Goal: Task Accomplishment & Management: Complete application form

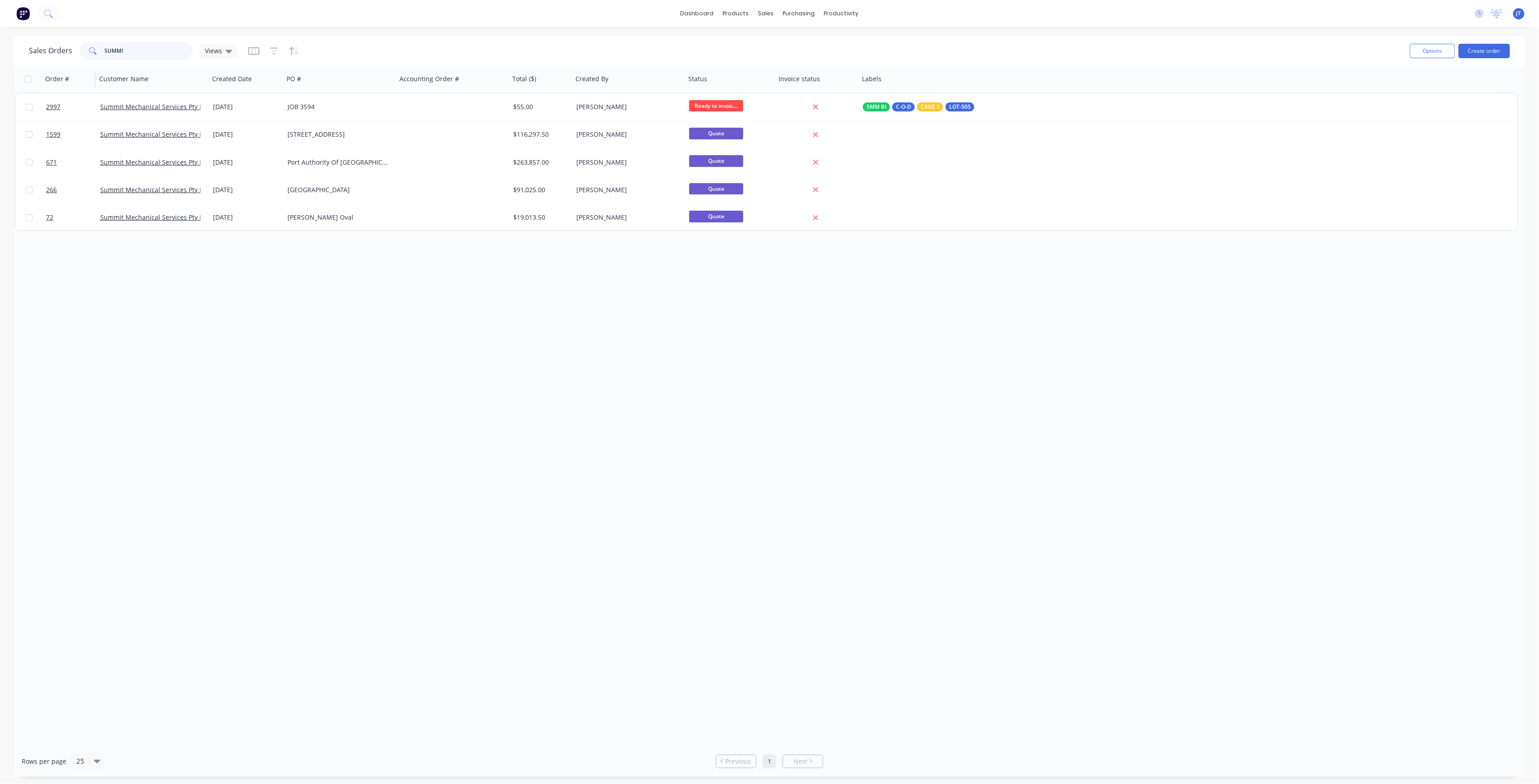
drag, startPoint x: 134, startPoint y: 53, endPoint x: 95, endPoint y: 70, distance: 42.5
click at [95, 70] on div "Sales Orders SUMMI Views Options Create order Order # Customer Name Created Dat…" at bounding box center [769, 406] width 1510 height 741
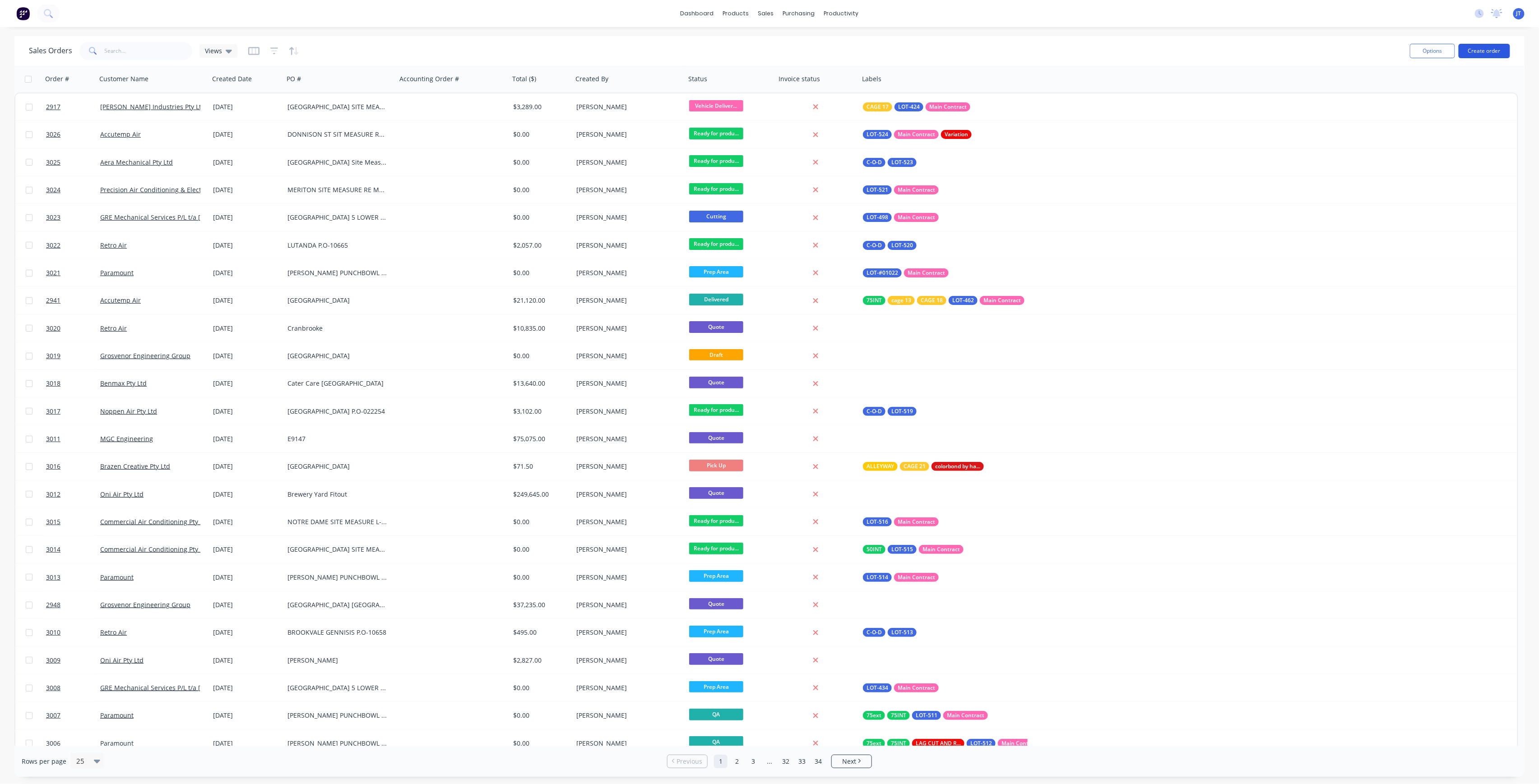
click at [1501, 51] on button "Create order" at bounding box center [1484, 51] width 51 height 14
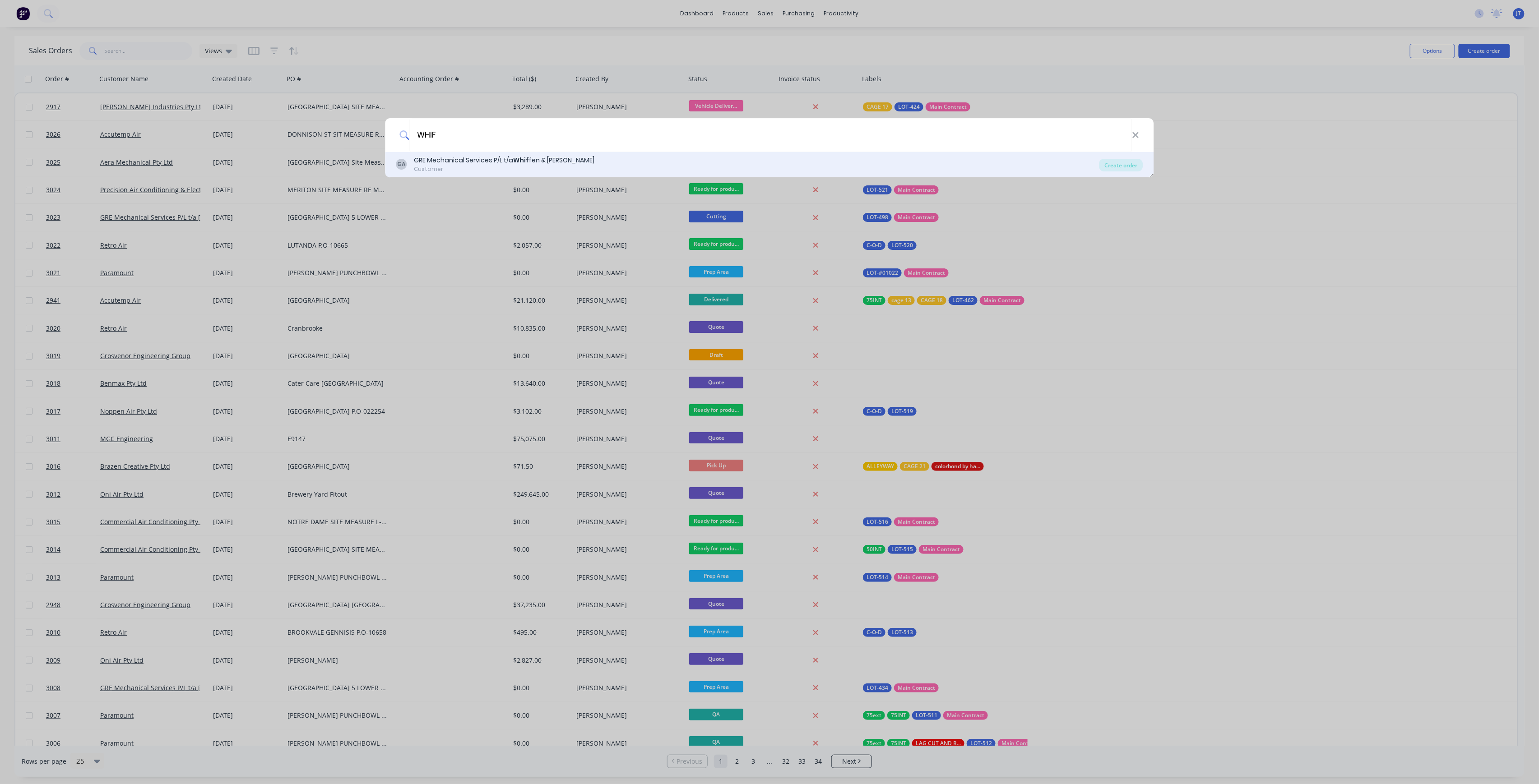
type input "WHIF"
click at [726, 165] on div "GA GRE Mechanical Services P/L t/a Whif fen & [PERSON_NAME] Customer" at bounding box center [747, 164] width 703 height 18
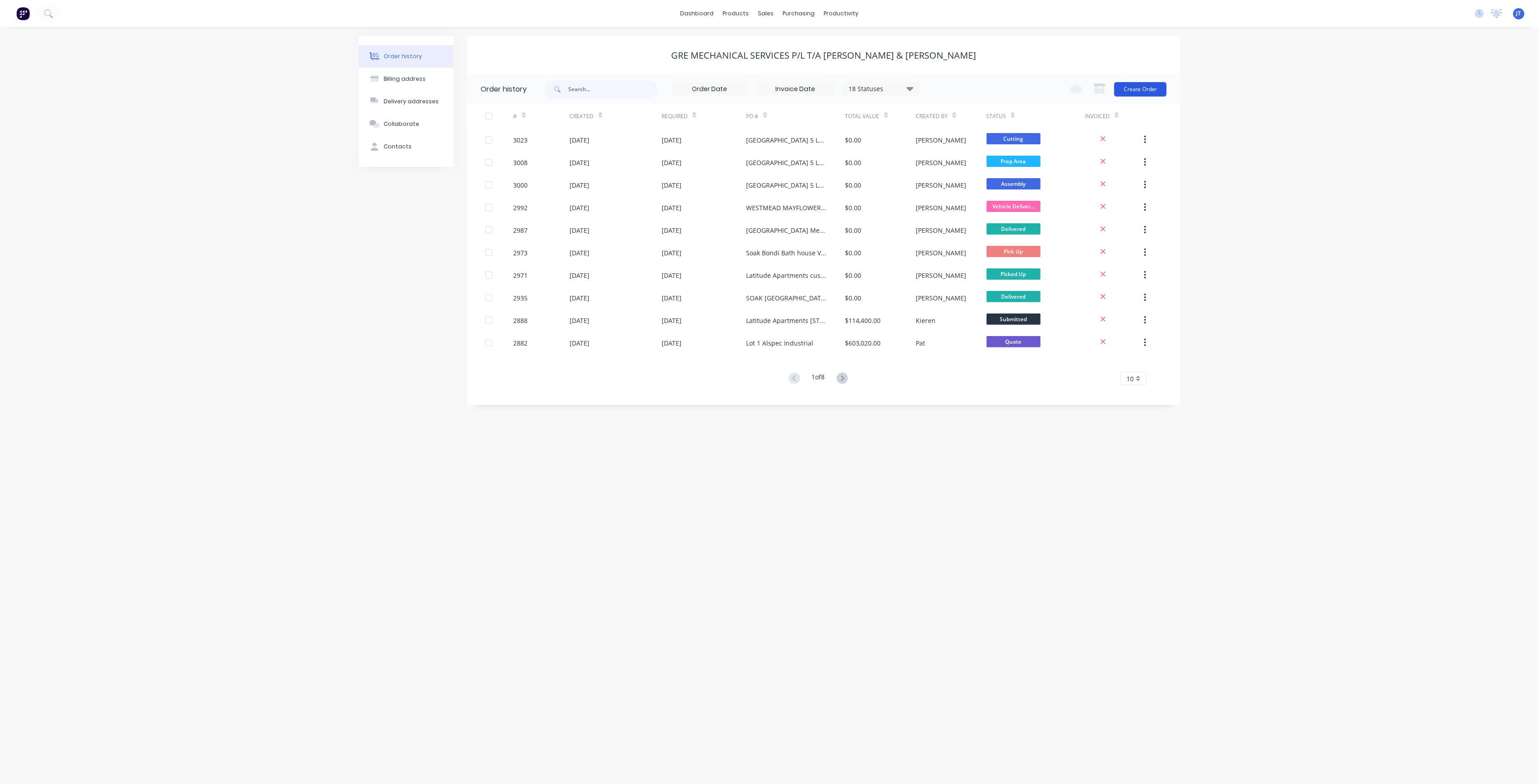
click at [1157, 92] on button "Create Order" at bounding box center [1141, 89] width 53 height 14
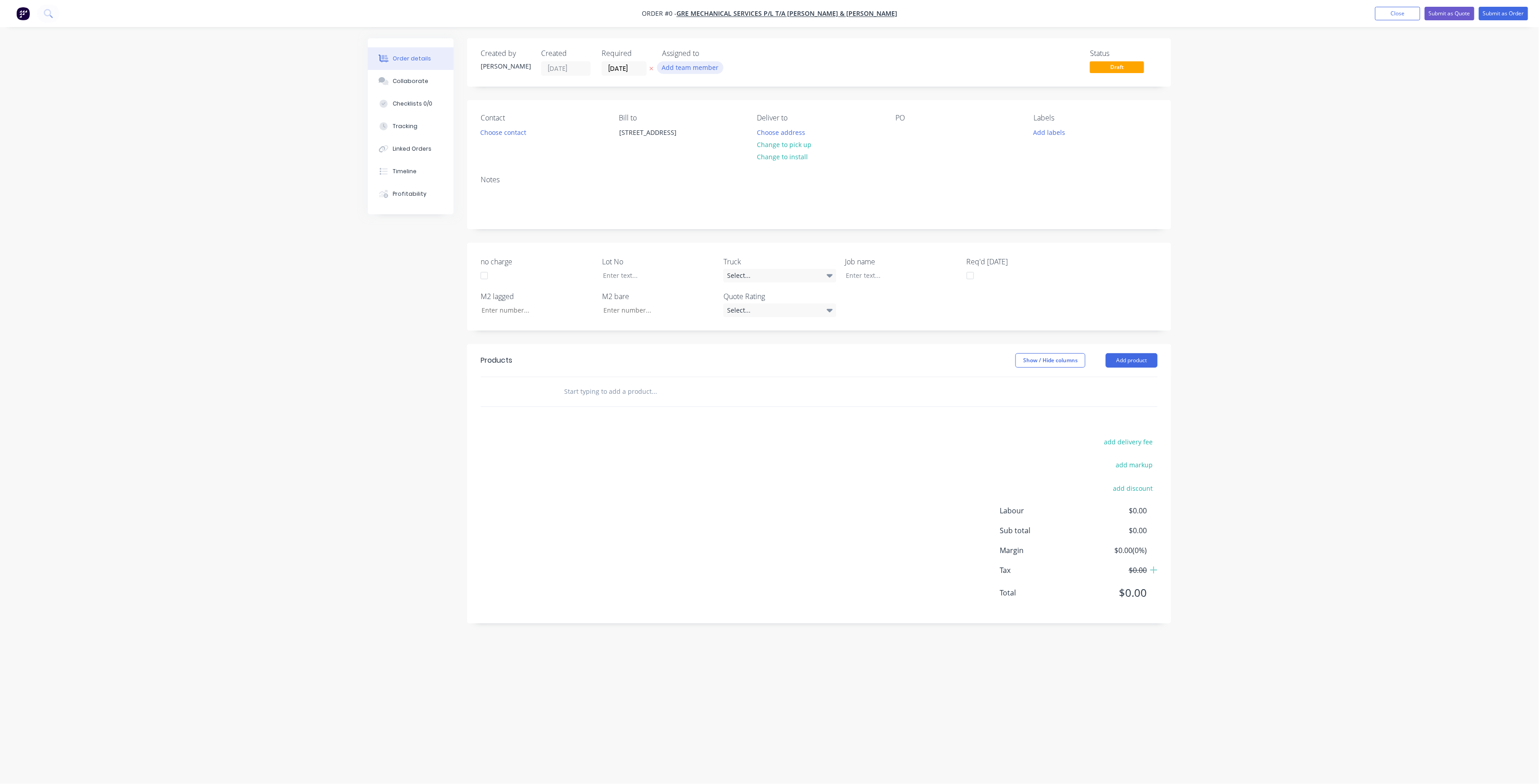
click at [713, 70] on button "Add team member" at bounding box center [690, 67] width 66 height 12
click at [708, 120] on div "[PERSON_NAME] (You)" at bounding box center [735, 117] width 90 height 9
click at [636, 67] on div "Creating draft order... Loading... Order details Collaborate Checklists 0/0 Tra…" at bounding box center [769, 374] width 821 height 673
click at [640, 66] on input "[DATE]" at bounding box center [624, 68] width 44 height 14
click at [666, 144] on div "15" at bounding box center [669, 149] width 14 height 14
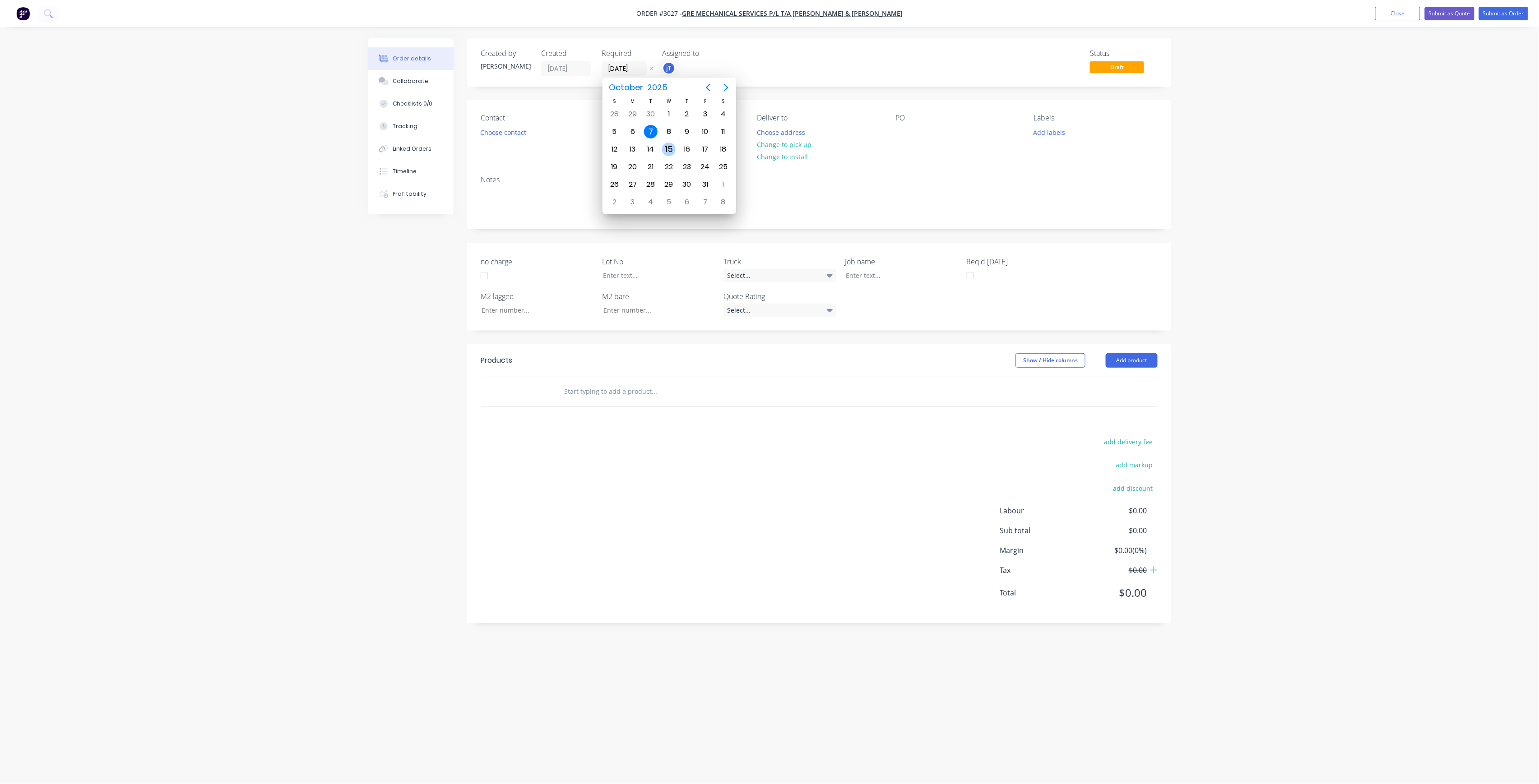
type input "[DATE]"
click at [636, 71] on input "[DATE]" at bounding box center [624, 68] width 44 height 14
click at [510, 126] on div "Contact Choose contact" at bounding box center [543, 134] width 124 height 41
click at [518, 134] on button "Choose contact" at bounding box center [503, 132] width 55 height 12
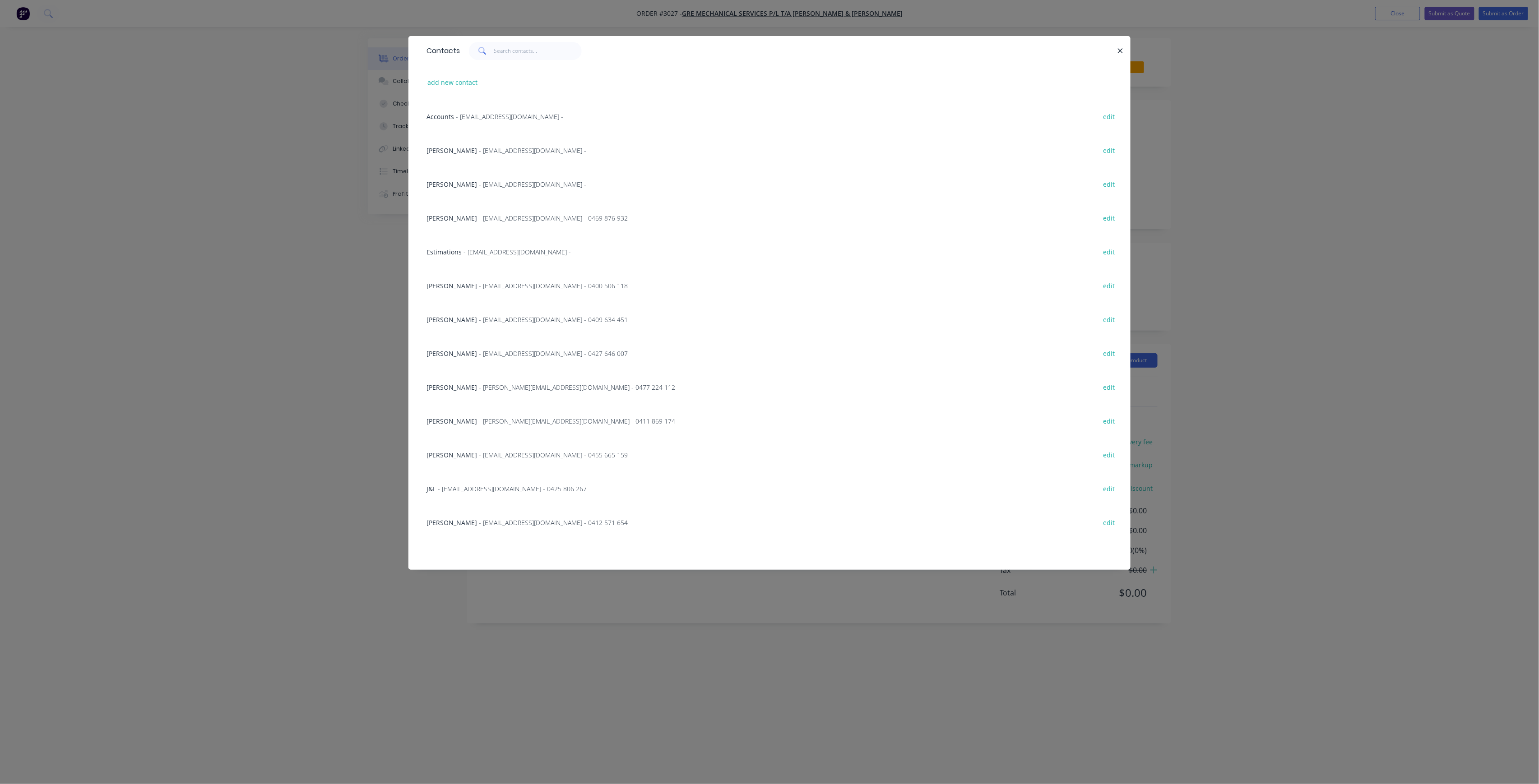
click at [461, 493] on div "J&L - [EMAIL_ADDRESS][DOMAIN_NAME] - 0425 806 267" at bounding box center [507, 489] width 161 height 9
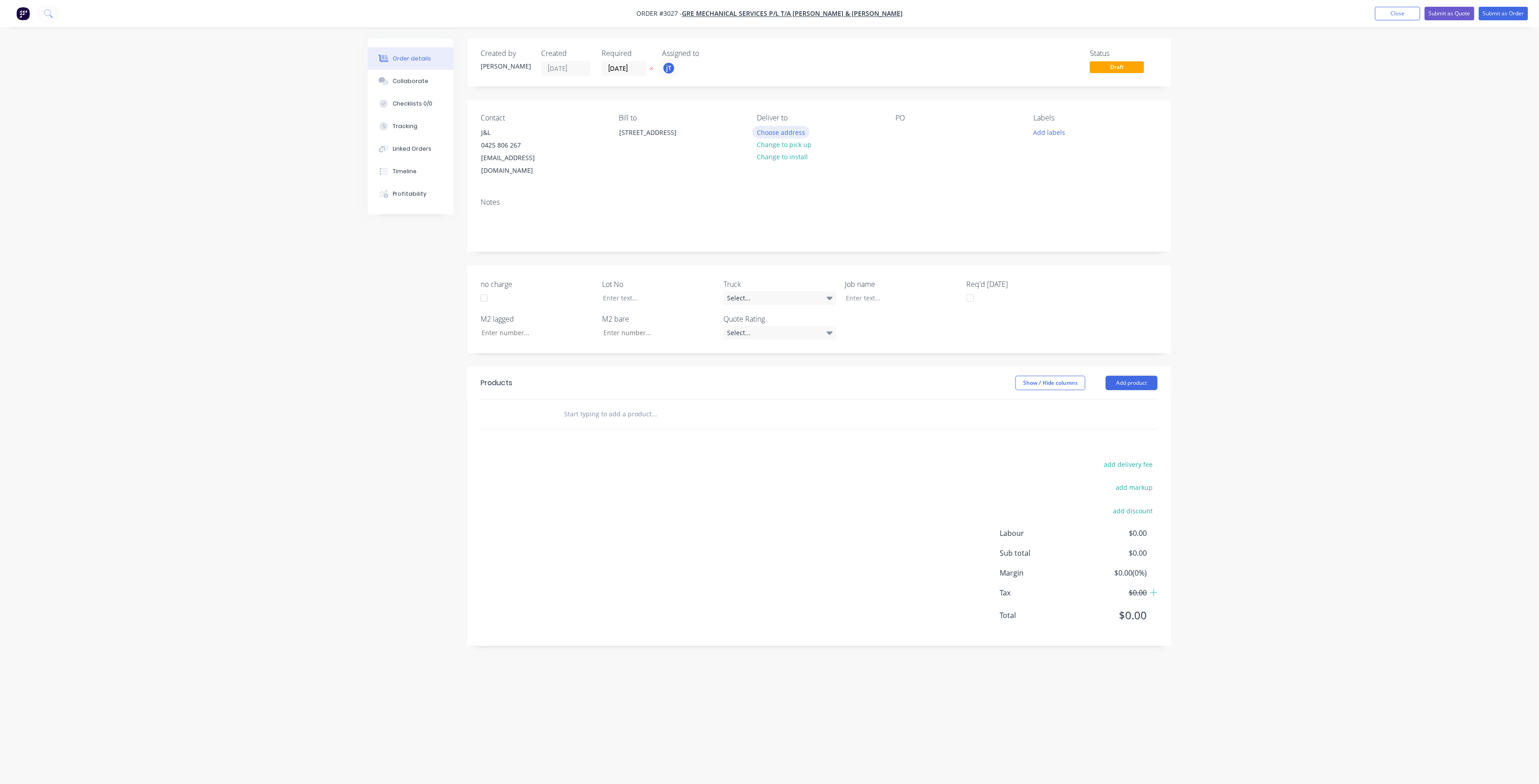
click at [799, 135] on button "Choose address" at bounding box center [781, 132] width 58 height 12
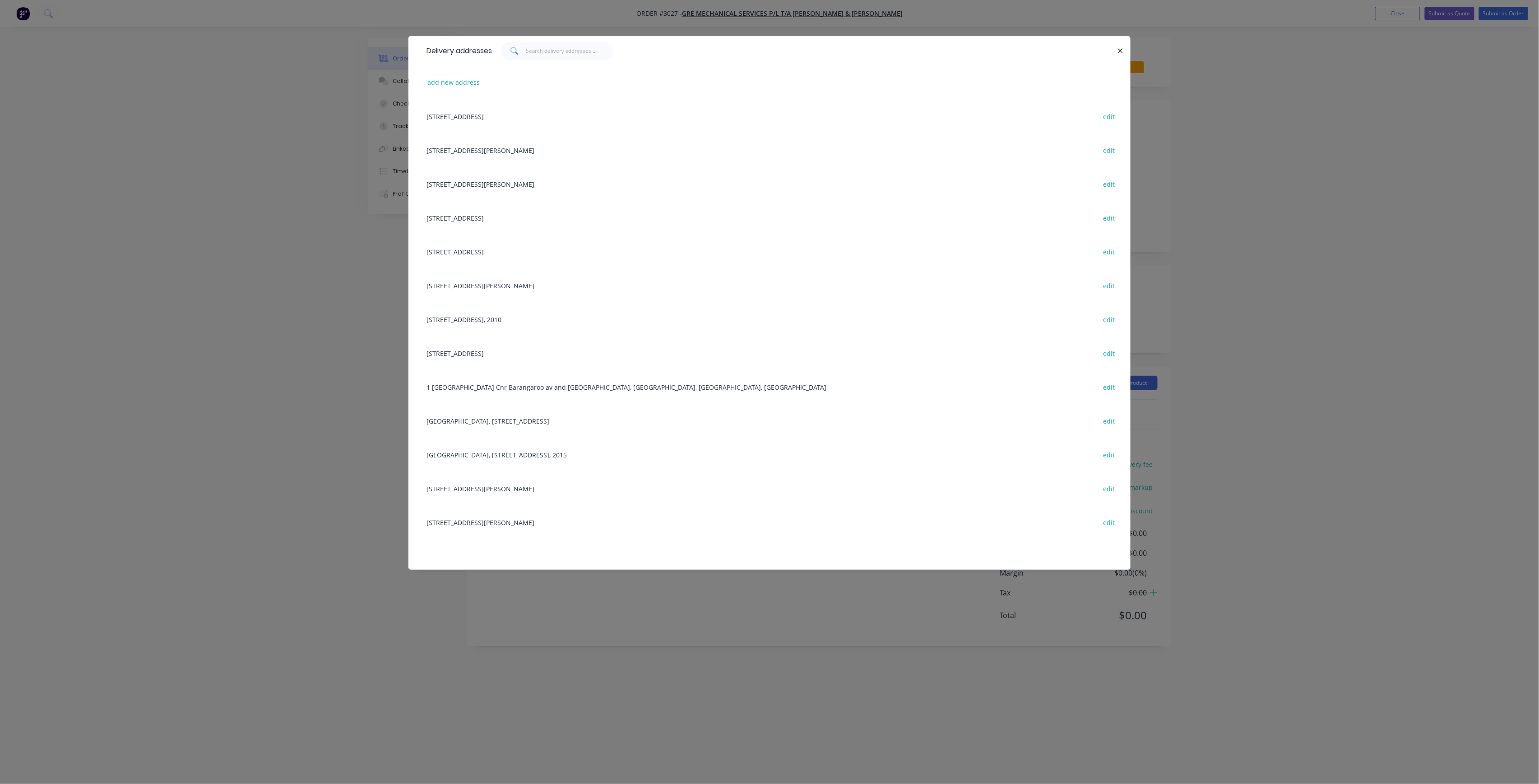
click at [569, 180] on div "[STREET_ADDRESS][PERSON_NAME] edit" at bounding box center [769, 184] width 695 height 34
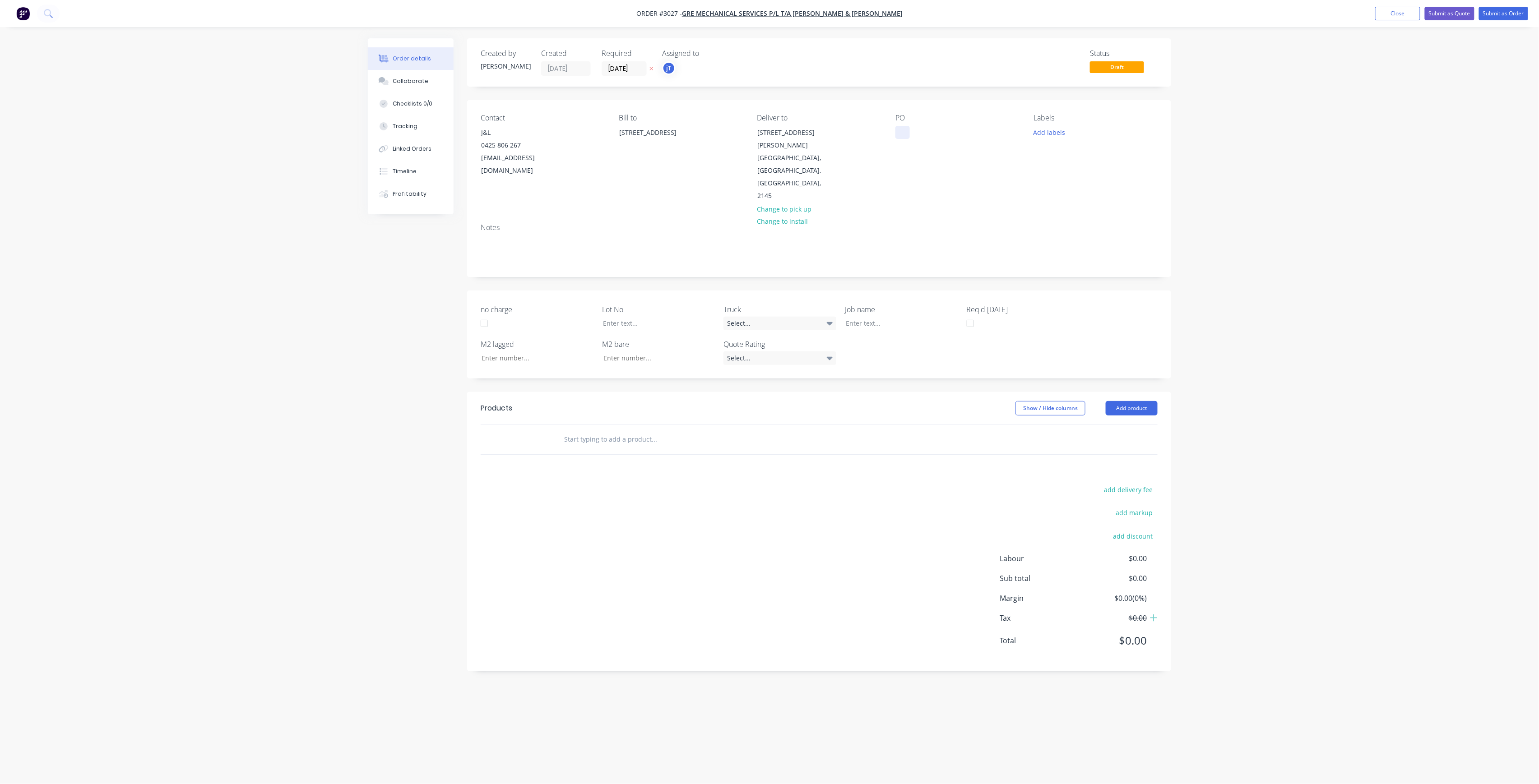
click at [901, 137] on div at bounding box center [903, 132] width 14 height 13
click at [1047, 130] on button "Add labels" at bounding box center [1049, 132] width 41 height 12
click at [1088, 156] on input "text" at bounding box center [1108, 159] width 94 height 18
click at [1054, 159] on div "LOT-526" at bounding box center [1101, 159] width 117 height 18
type input "LOT-526"
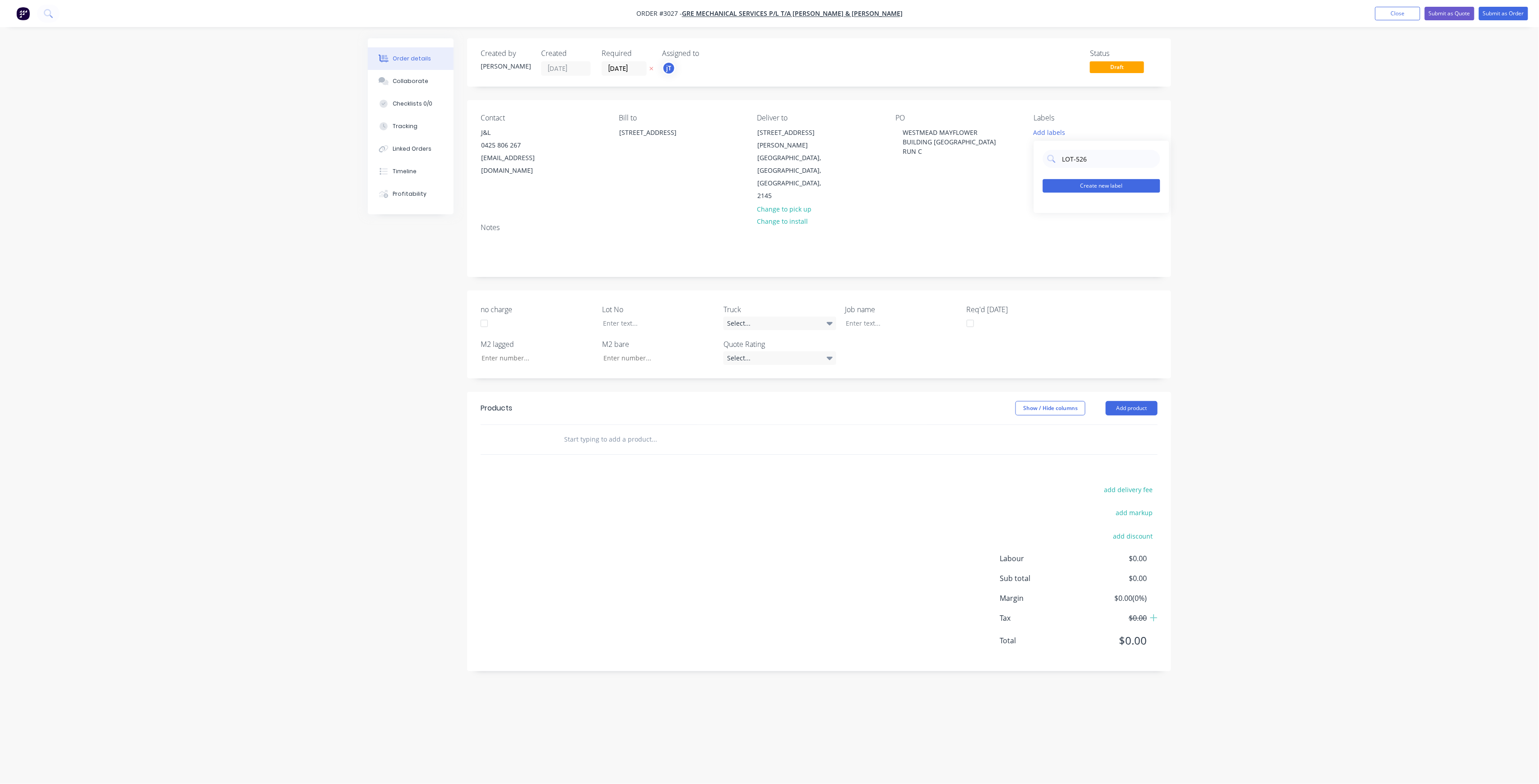
click at [1091, 188] on button "Create new label" at bounding box center [1101, 185] width 117 height 14
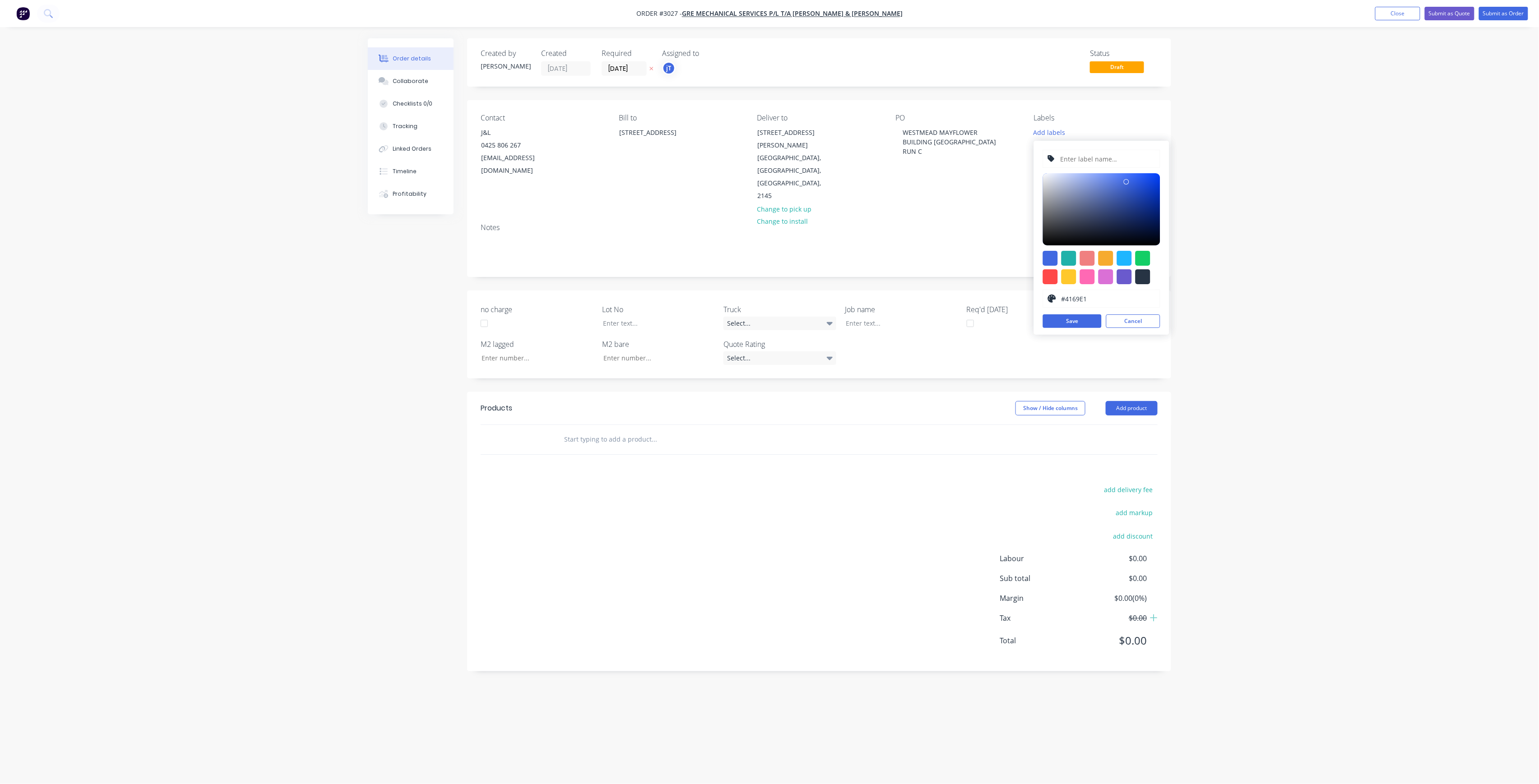
click at [1100, 153] on input "text" at bounding box center [1107, 159] width 96 height 17
paste input "LOT-526"
type input "LOT-526"
click at [1093, 322] on button "Save" at bounding box center [1072, 321] width 59 height 14
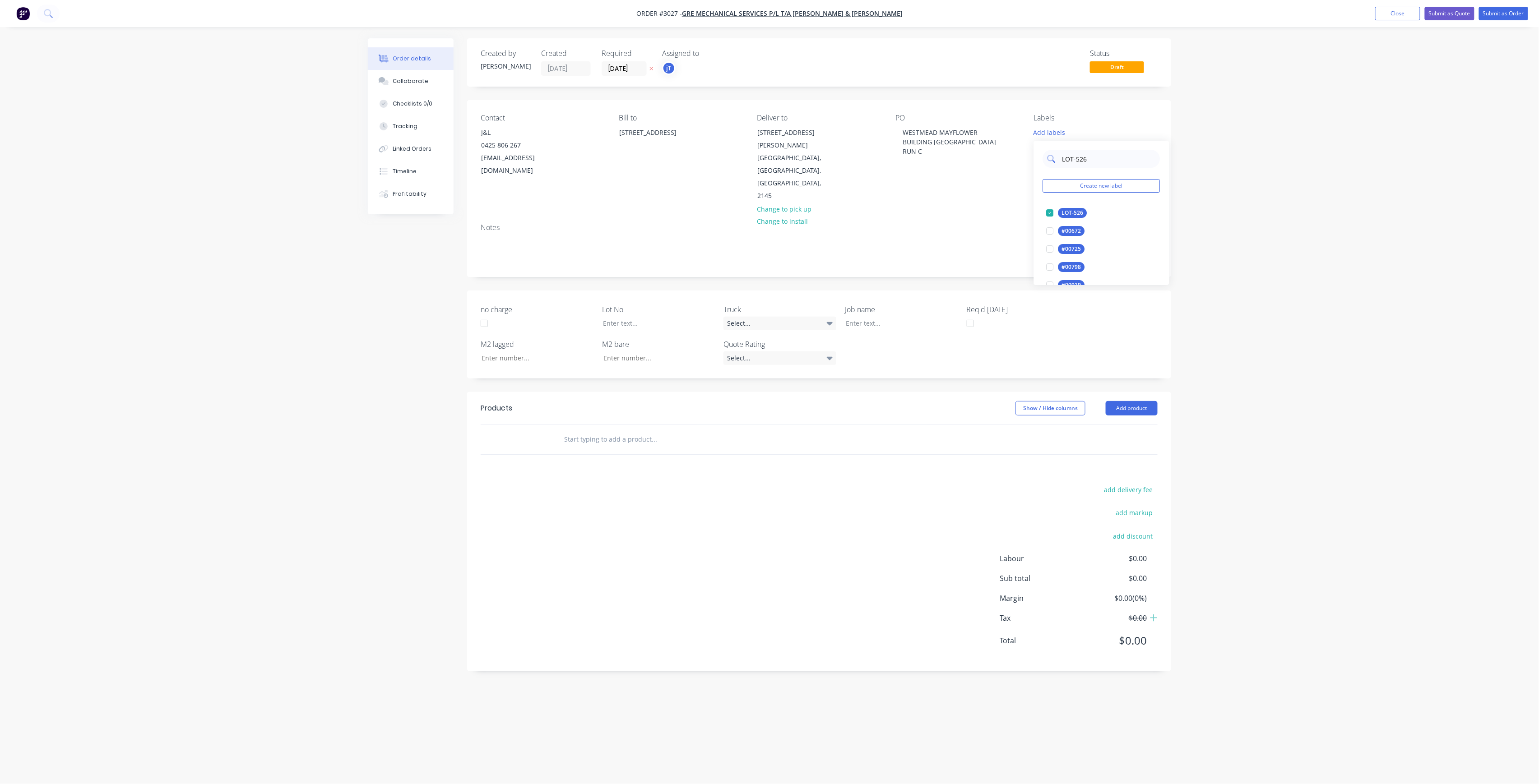
drag, startPoint x: 1069, startPoint y: 162, endPoint x: 1063, endPoint y: 162, distance: 6.0
click at [1063, 162] on input "LOT-526" at bounding box center [1108, 159] width 94 height 18
type input "MAIN"
click at [1085, 215] on div "Main Contract" at bounding box center [1081, 212] width 45 height 10
click at [649, 317] on div at bounding box center [651, 324] width 113 height 13
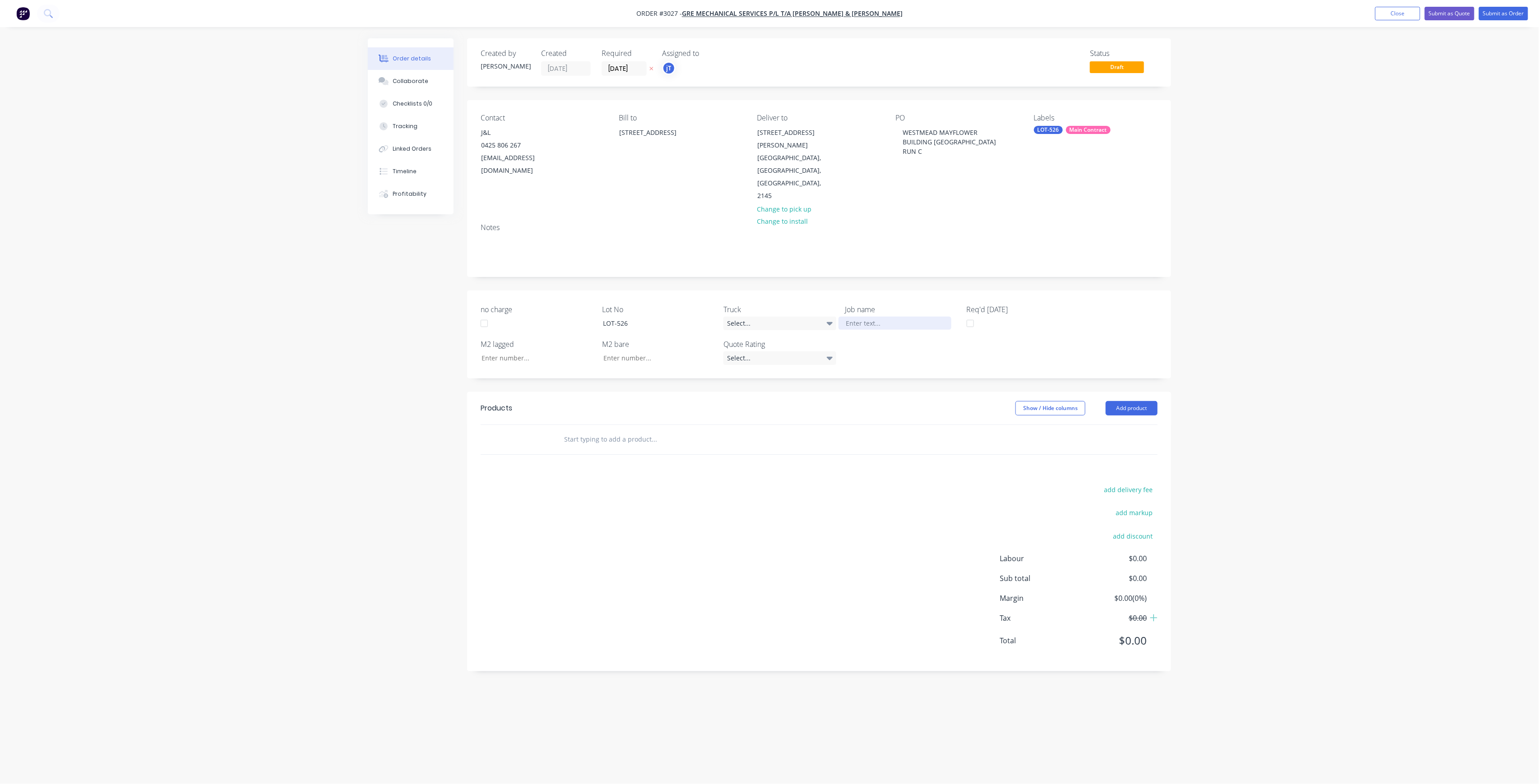
click at [878, 317] on div at bounding box center [894, 324] width 113 height 13
drag, startPoint x: 922, startPoint y: 151, endPoint x: 901, endPoint y: 133, distance: 27.7
click at [901, 133] on div "[GEOGRAPHIC_DATA] [GEOGRAPHIC_DATA] C" at bounding box center [949, 141] width 108 height 32
copy div "[GEOGRAPHIC_DATA] [GEOGRAPHIC_DATA] C"
click at [867, 317] on div at bounding box center [894, 324] width 113 height 13
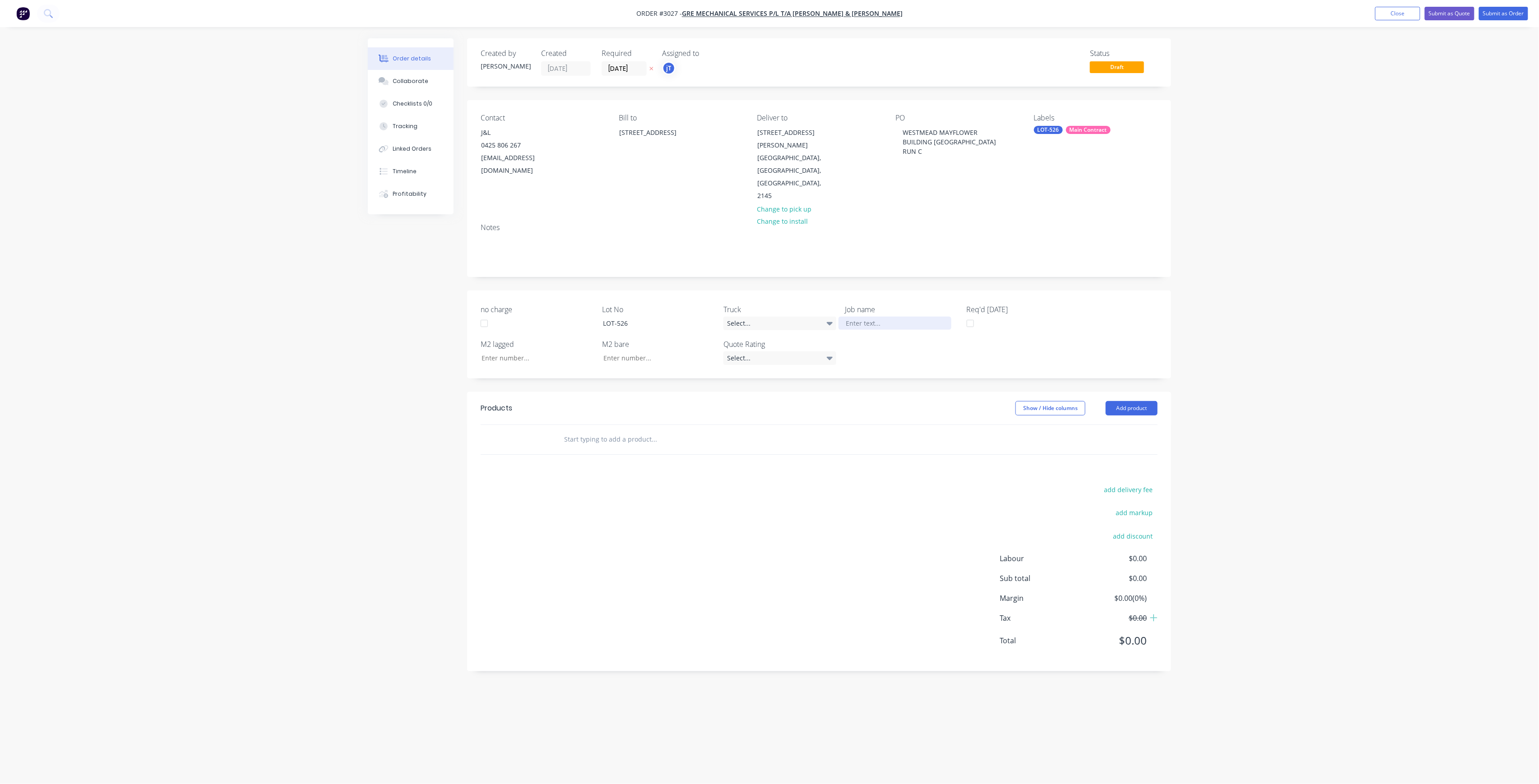
paste div
click at [592, 439] on input "text" at bounding box center [654, 448] width 180 height 18
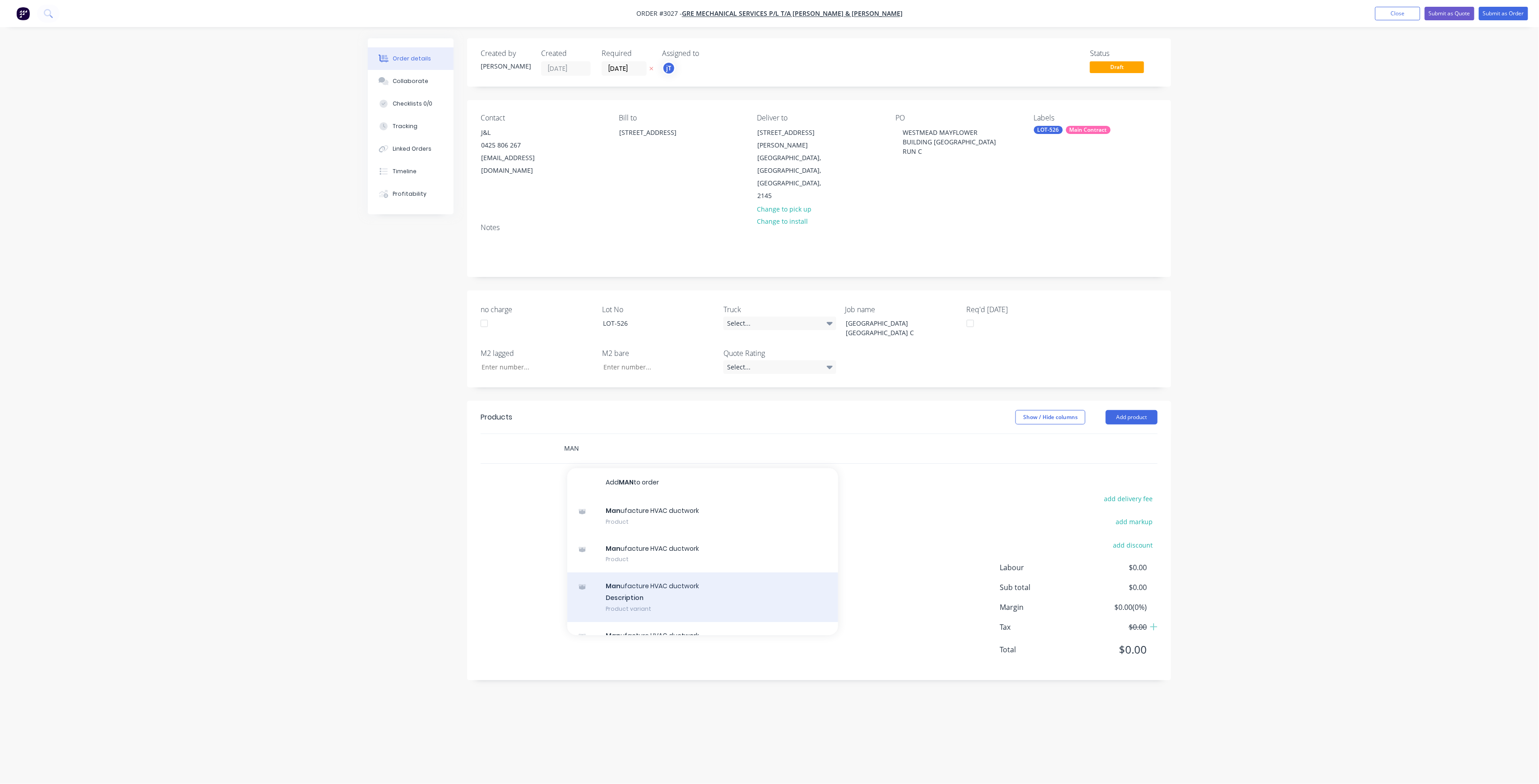
type input "MAN"
click at [680, 572] on div "Man ufacture HVAC ductwork Description Product variant" at bounding box center [703, 597] width 271 height 49
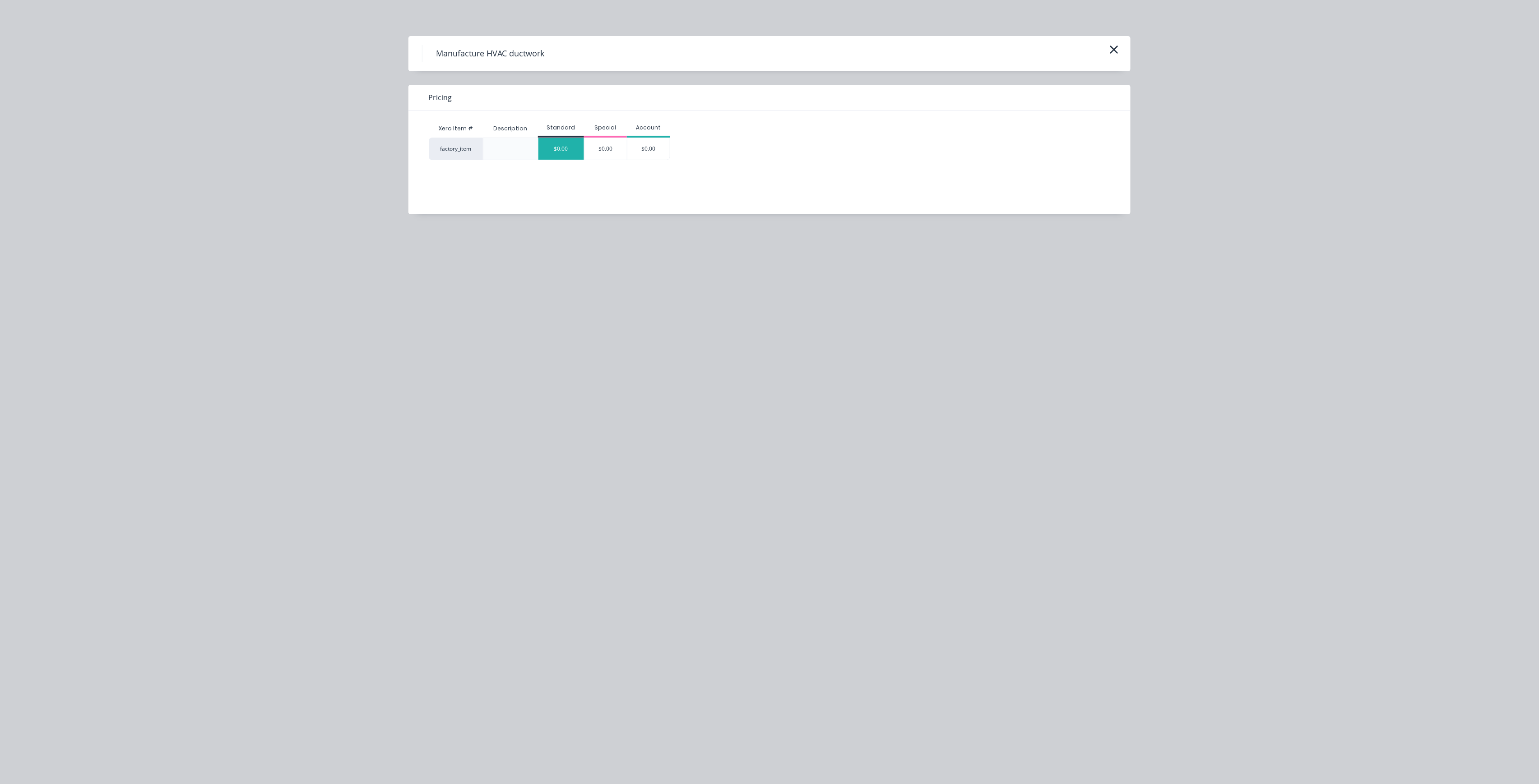
click at [564, 149] on div "$0.00" at bounding box center [561, 149] width 45 height 22
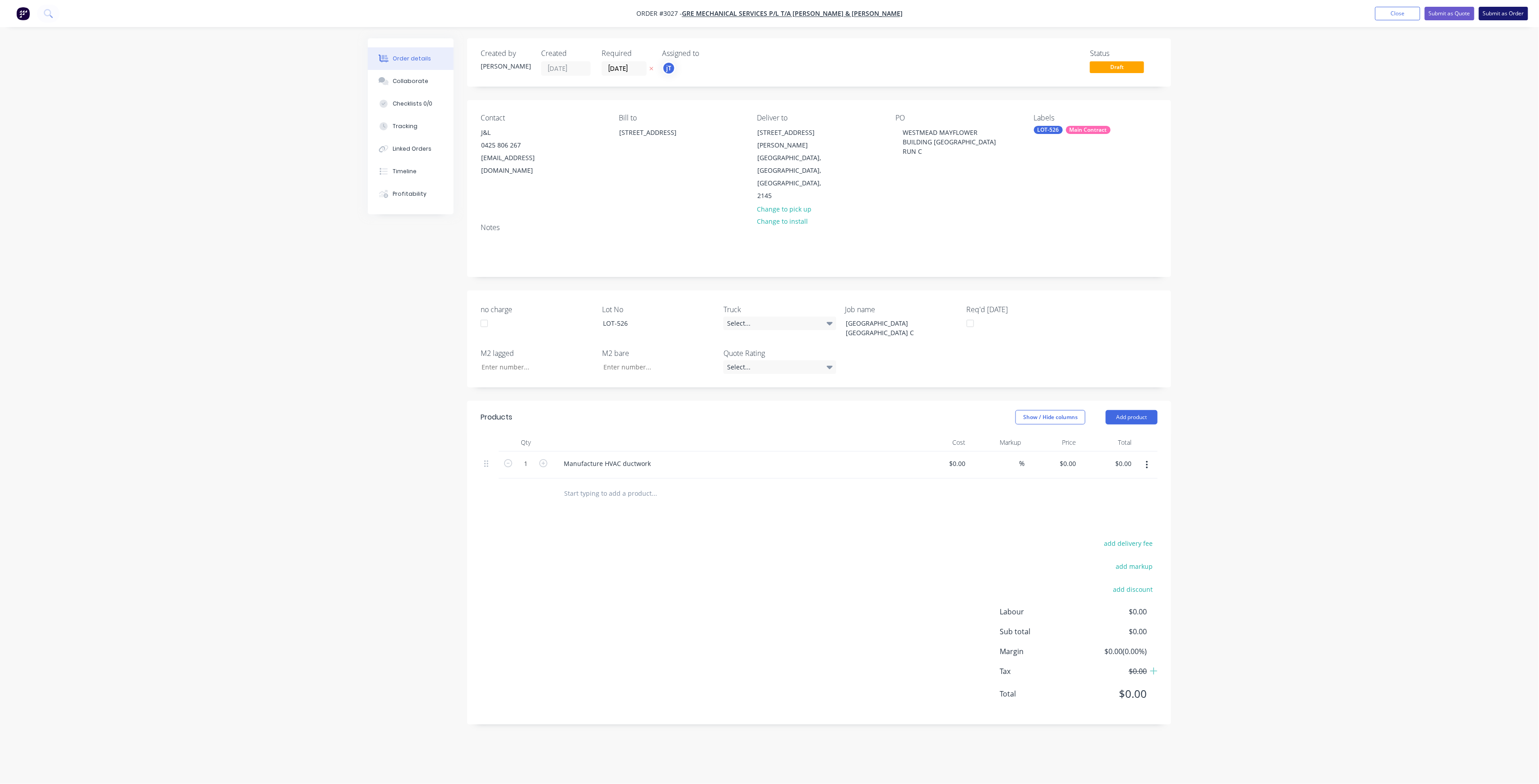
click at [1508, 15] on button "Submit as Order" at bounding box center [1503, 13] width 49 height 14
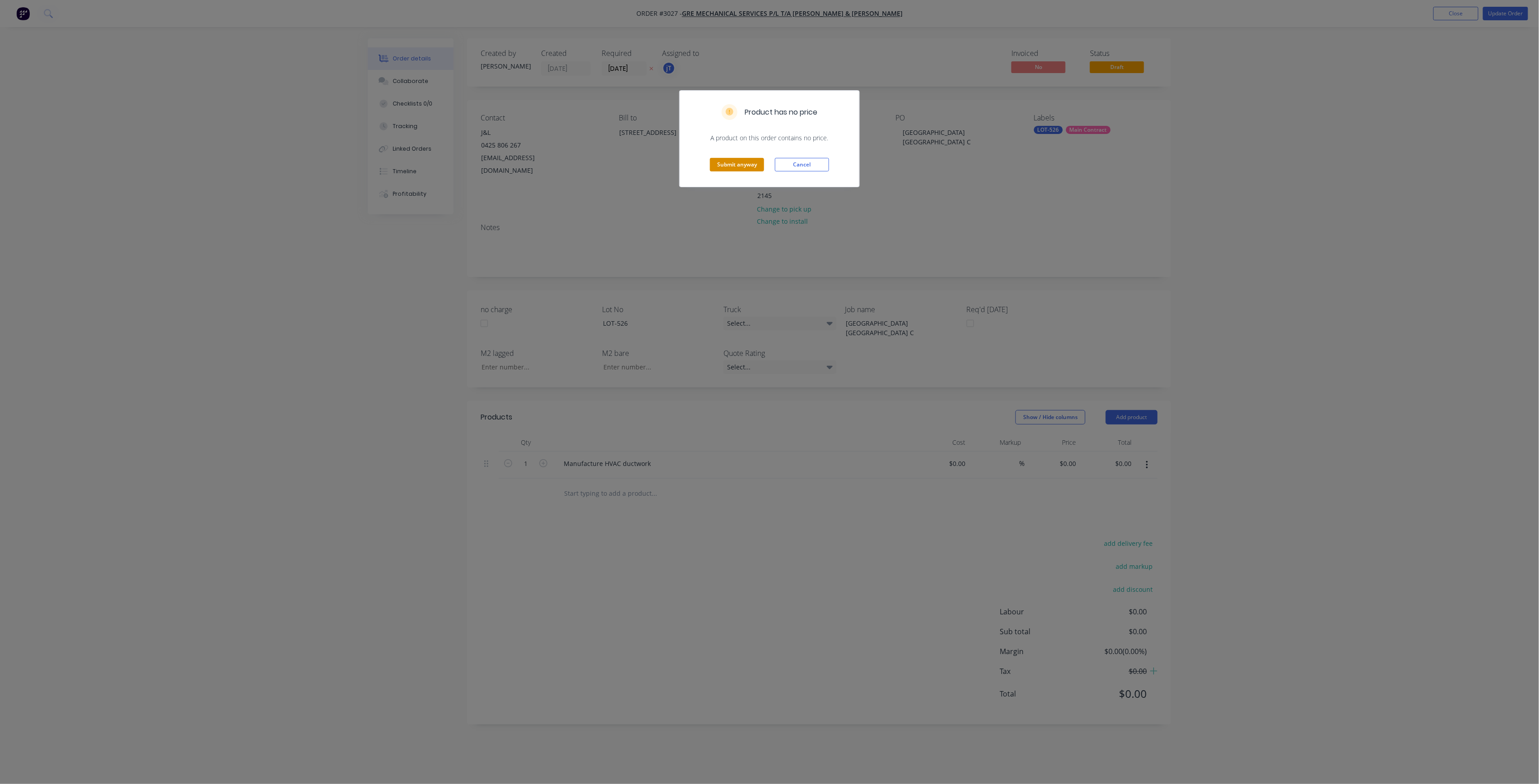
click at [744, 162] on button "Submit anyway" at bounding box center [737, 164] width 54 height 14
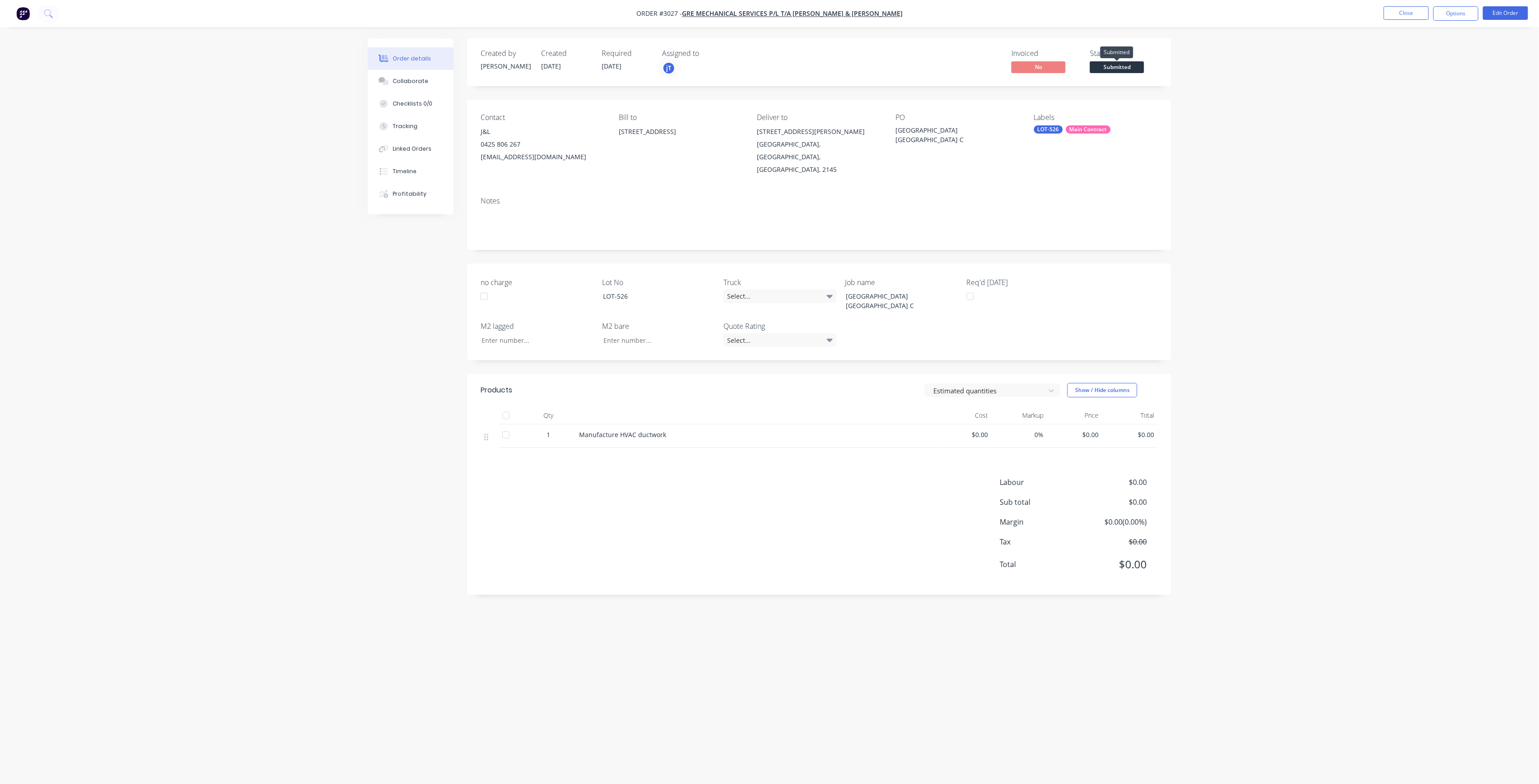
click at [1128, 64] on span "Submitted" at bounding box center [1117, 66] width 54 height 11
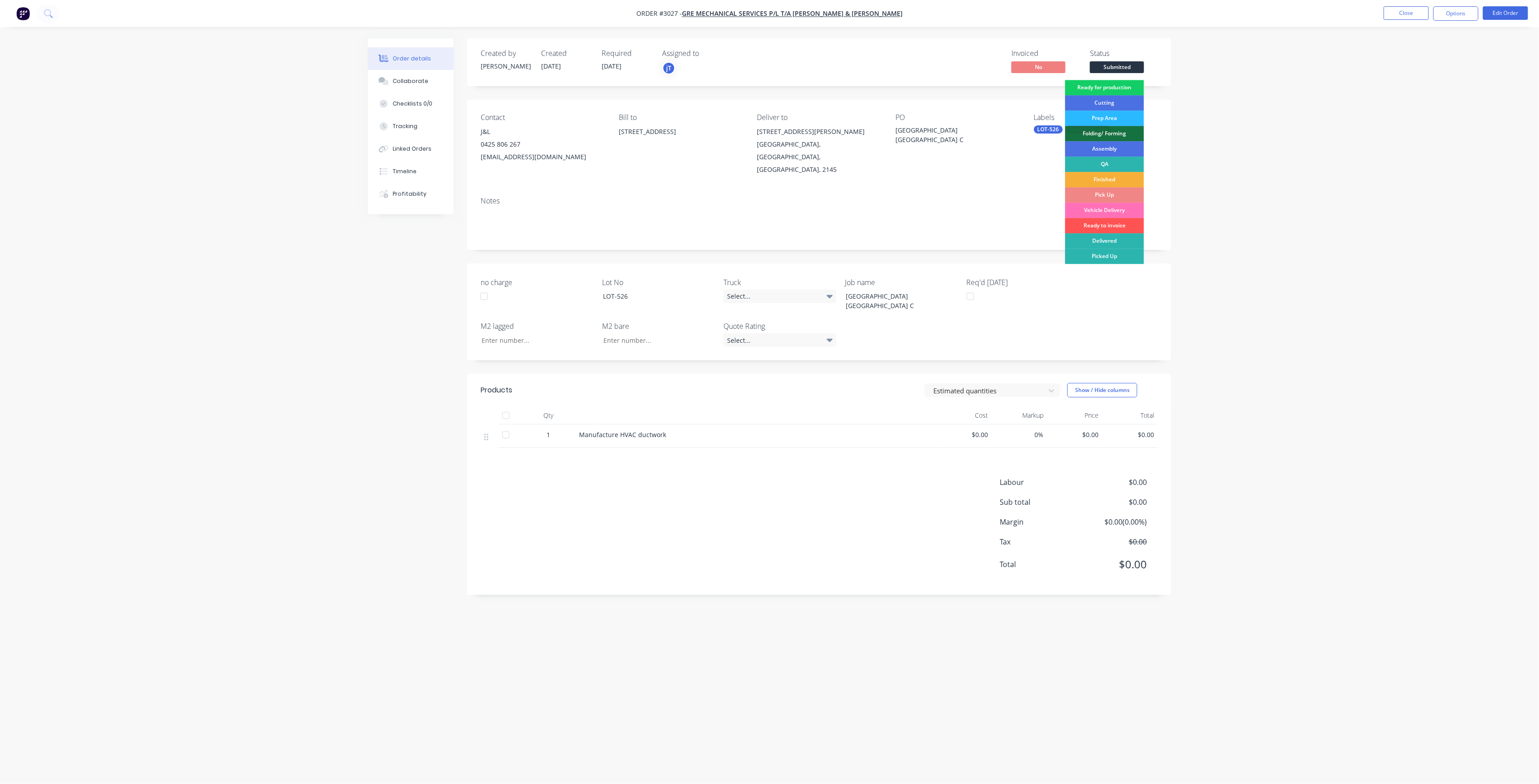
click at [1127, 91] on div "Ready for production" at bounding box center [1105, 87] width 79 height 15
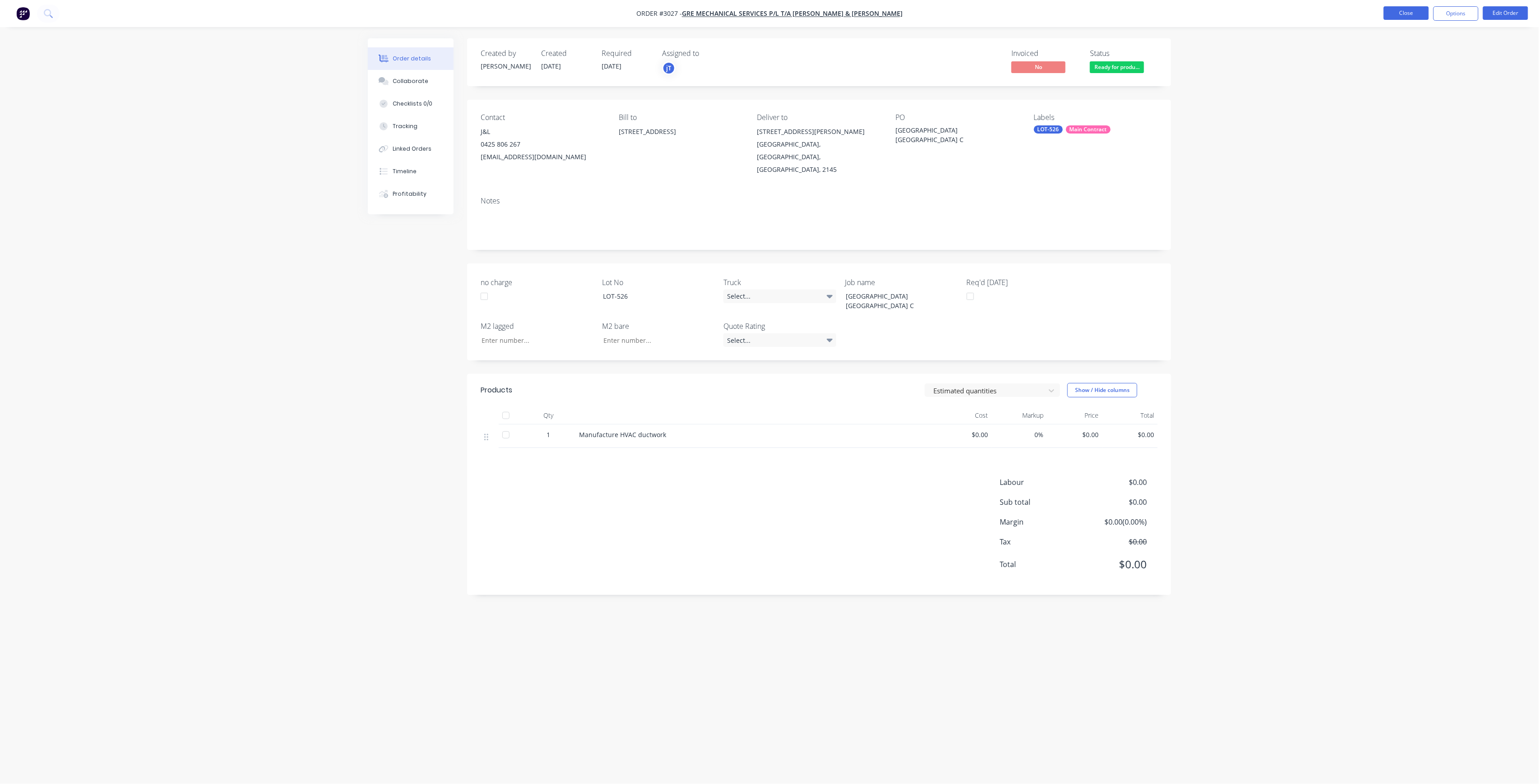
click at [1405, 14] on button "Close" at bounding box center [1406, 13] width 45 height 14
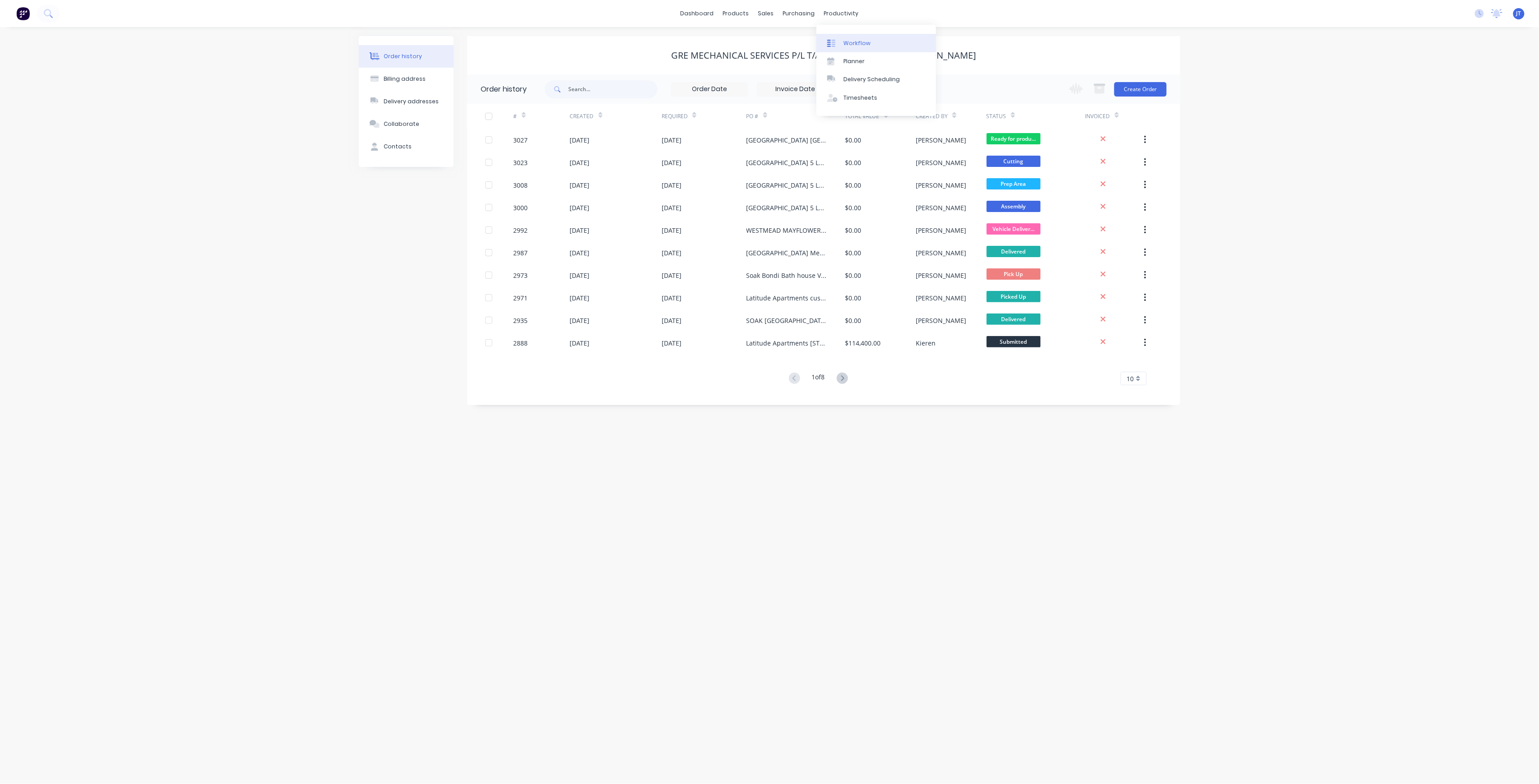
click at [857, 39] on div "Workflow" at bounding box center [857, 43] width 27 height 8
